Goal: Navigation & Orientation: Find specific page/section

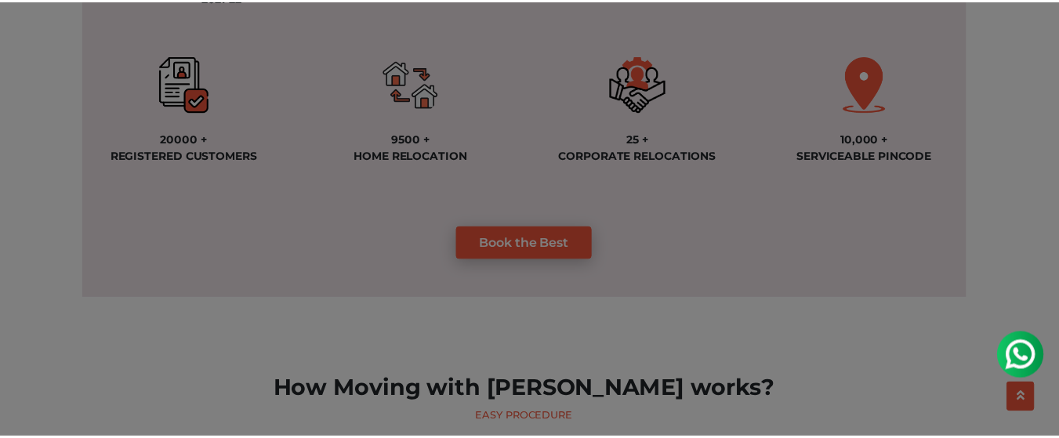
scroll to position [1411, 0]
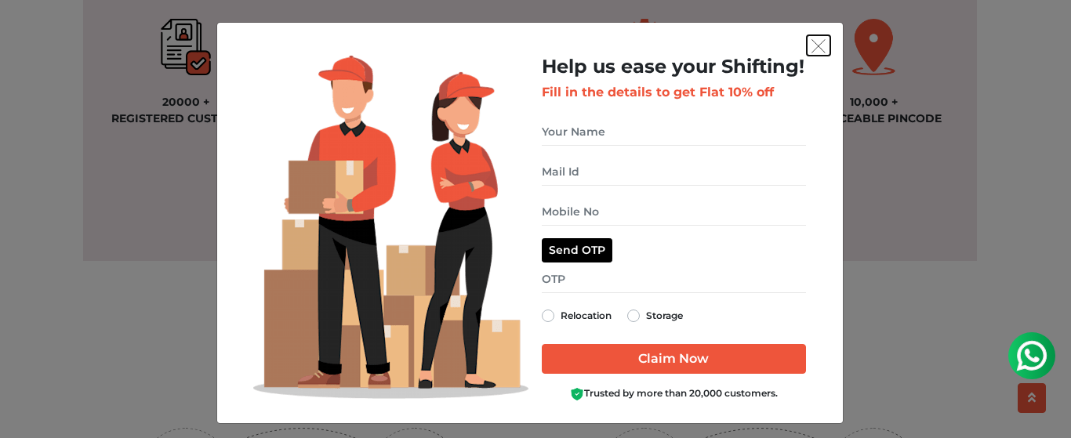
click at [811, 46] on img "get free quote dialog" at bounding box center [818, 46] width 14 height 14
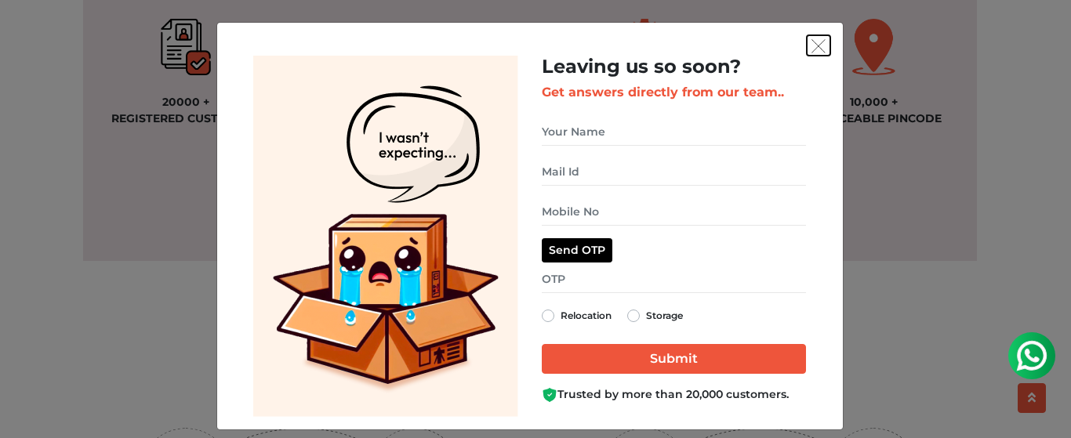
click at [811, 49] on img "get free quote dialog" at bounding box center [818, 46] width 14 height 14
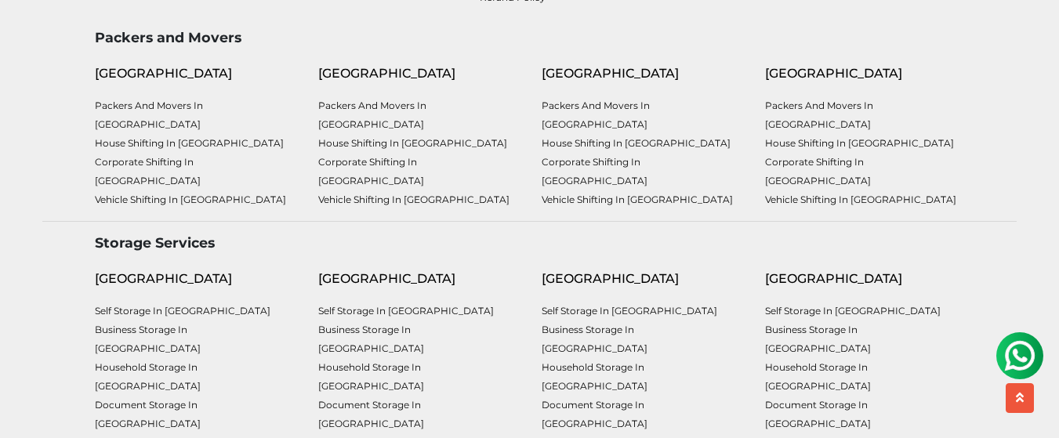
scroll to position [4237, 0]
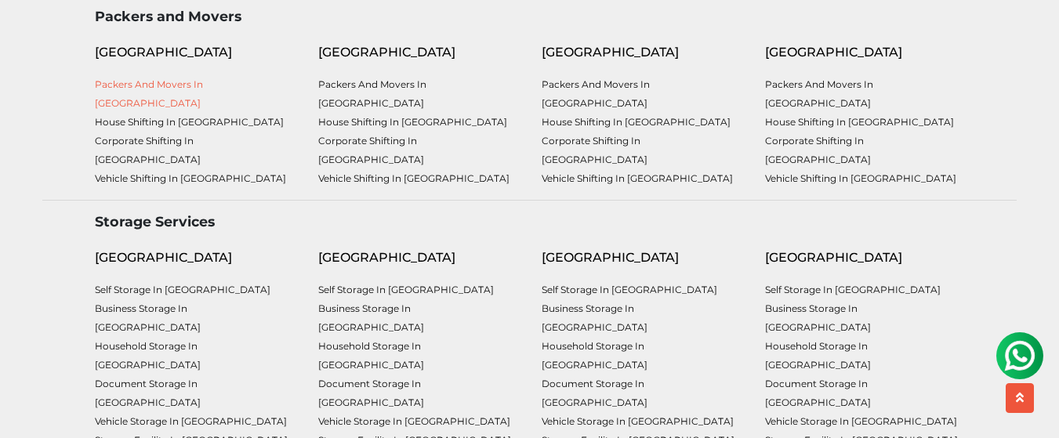
click at [186, 99] on link "Packers and Movers in [GEOGRAPHIC_DATA]" at bounding box center [149, 93] width 108 height 31
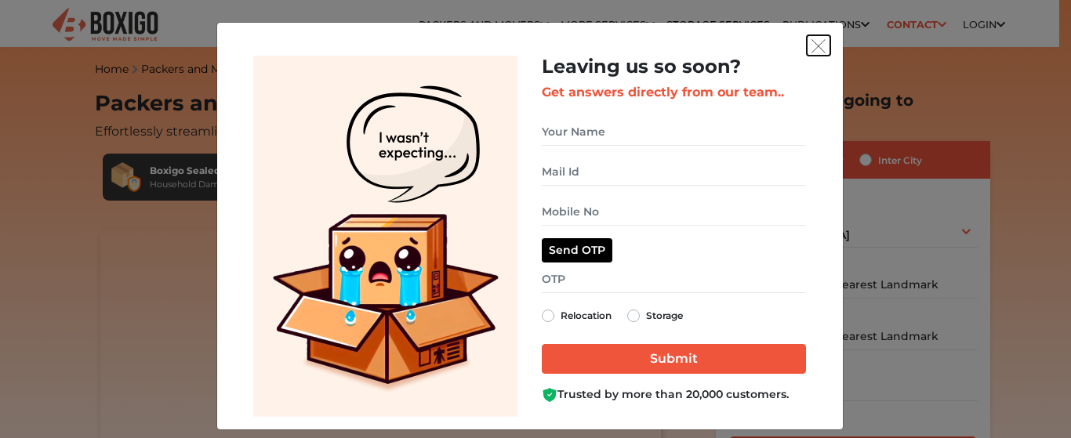
click at [813, 46] on img "get free quote dialog" at bounding box center [818, 46] width 14 height 14
